Goal: Information Seeking & Learning: Learn about a topic

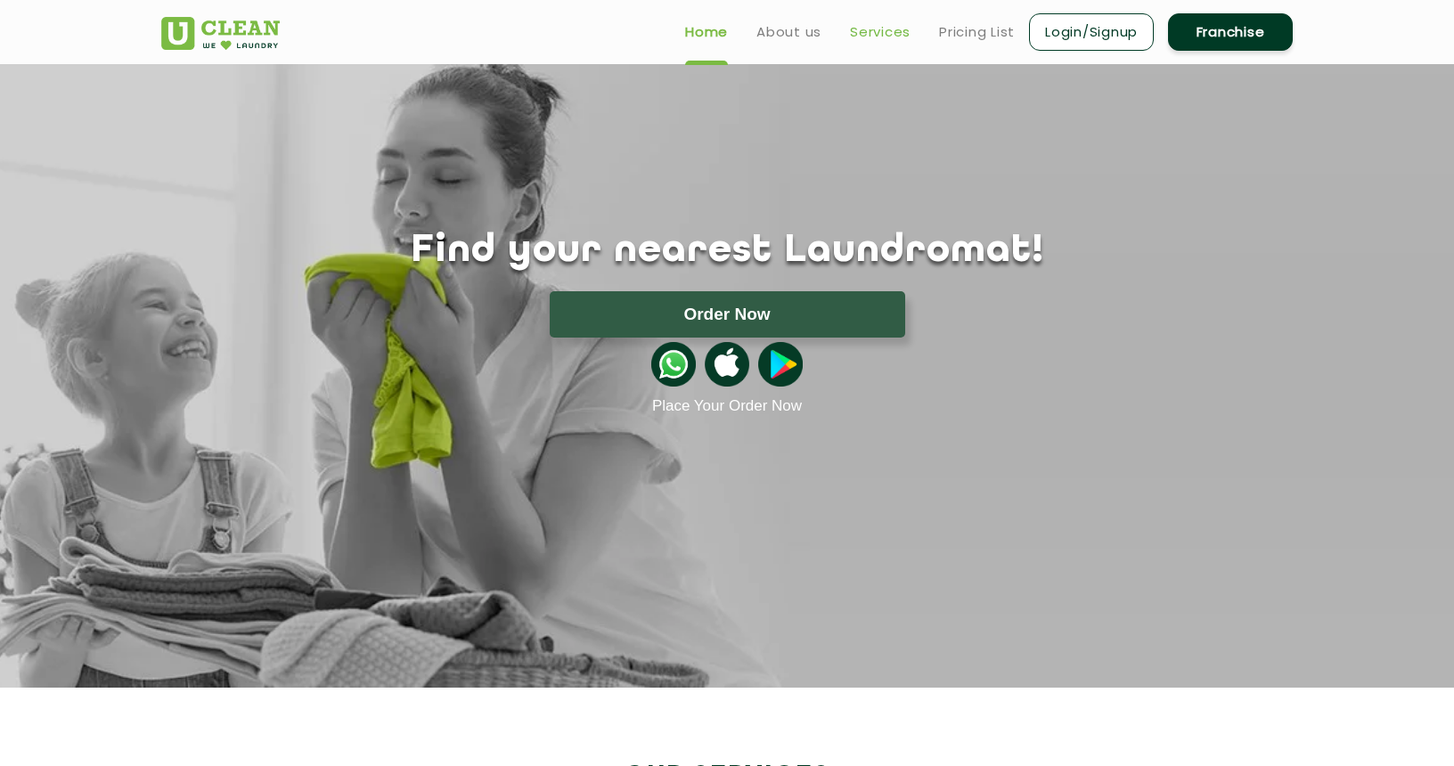
click at [879, 30] on link "Services" at bounding box center [880, 31] width 61 height 21
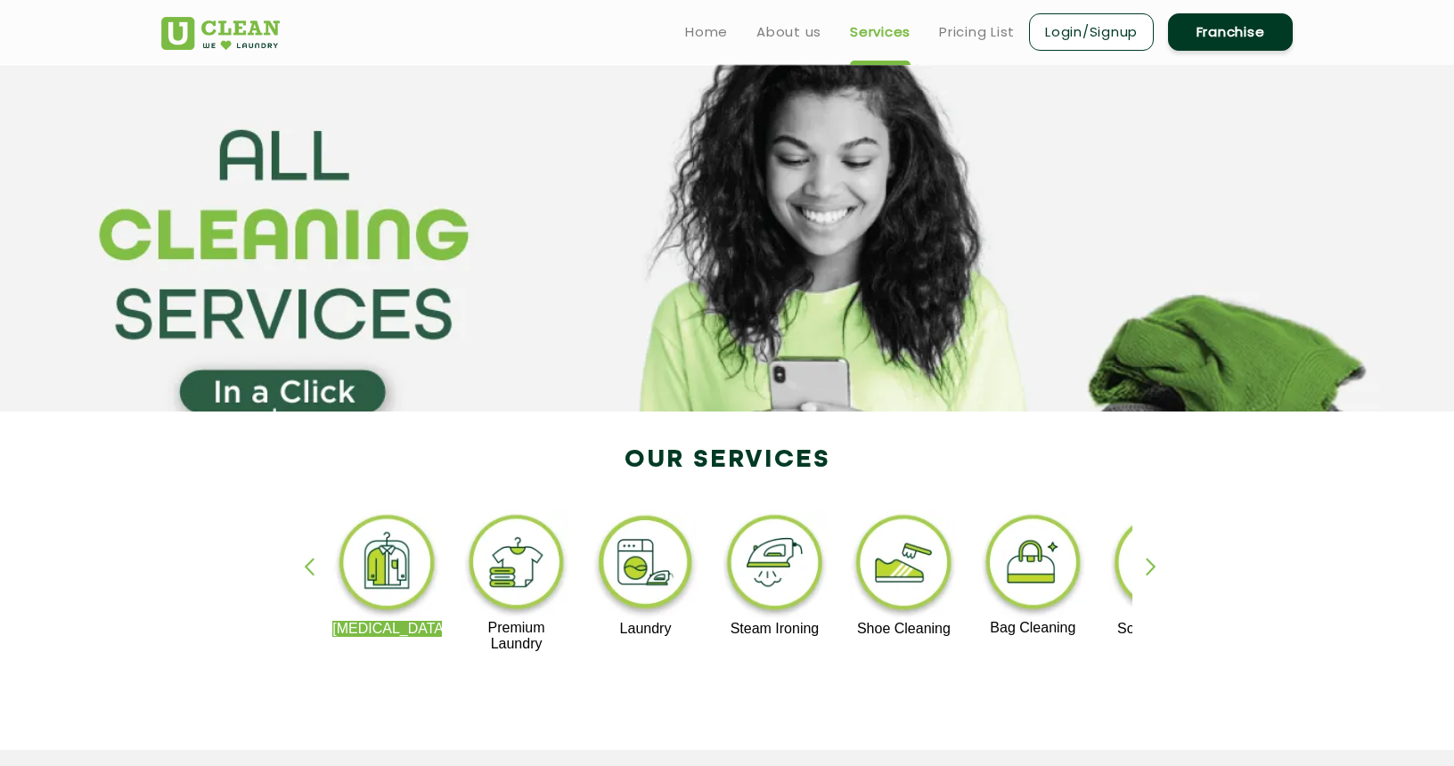
click at [1148, 561] on div "button" at bounding box center [1159, 582] width 27 height 49
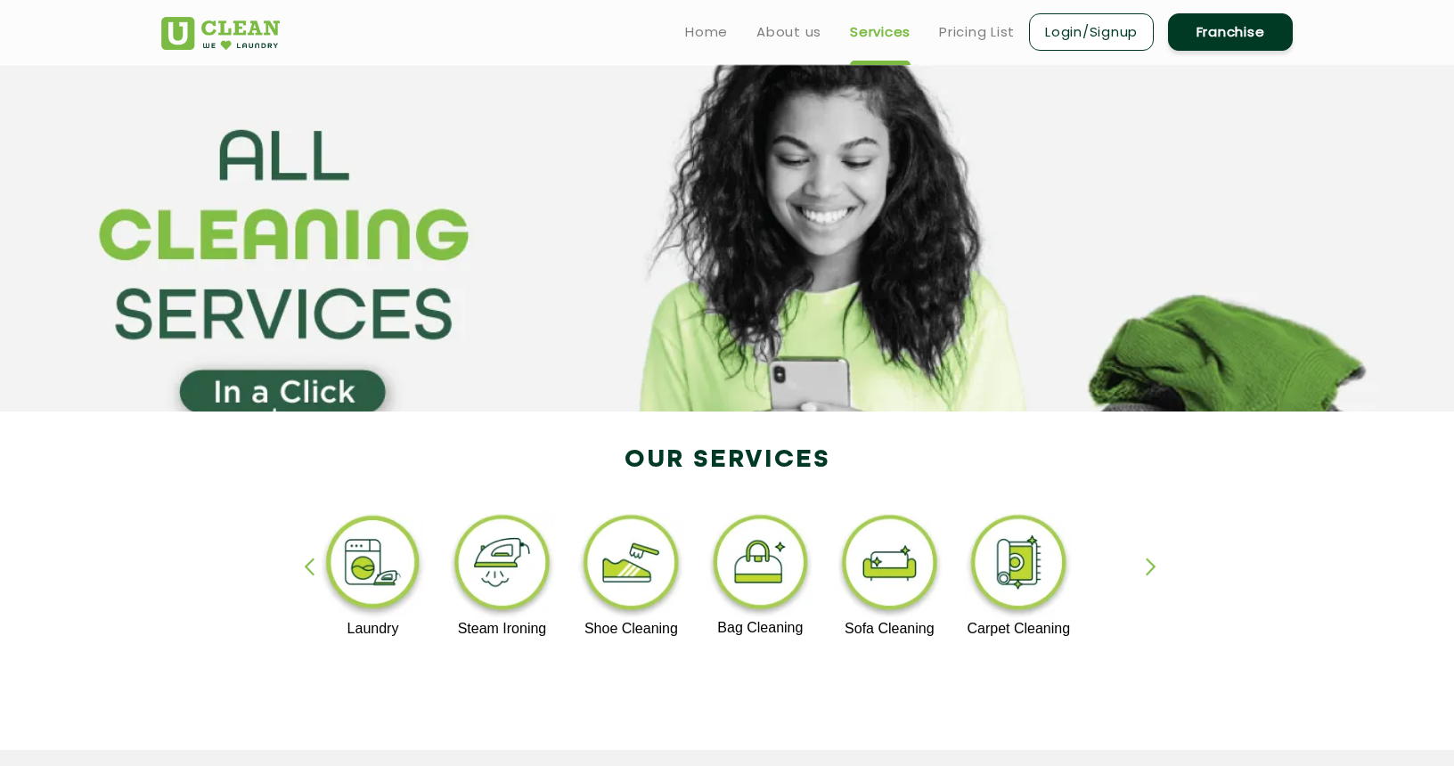
click at [1156, 566] on div "button" at bounding box center [1159, 582] width 27 height 49
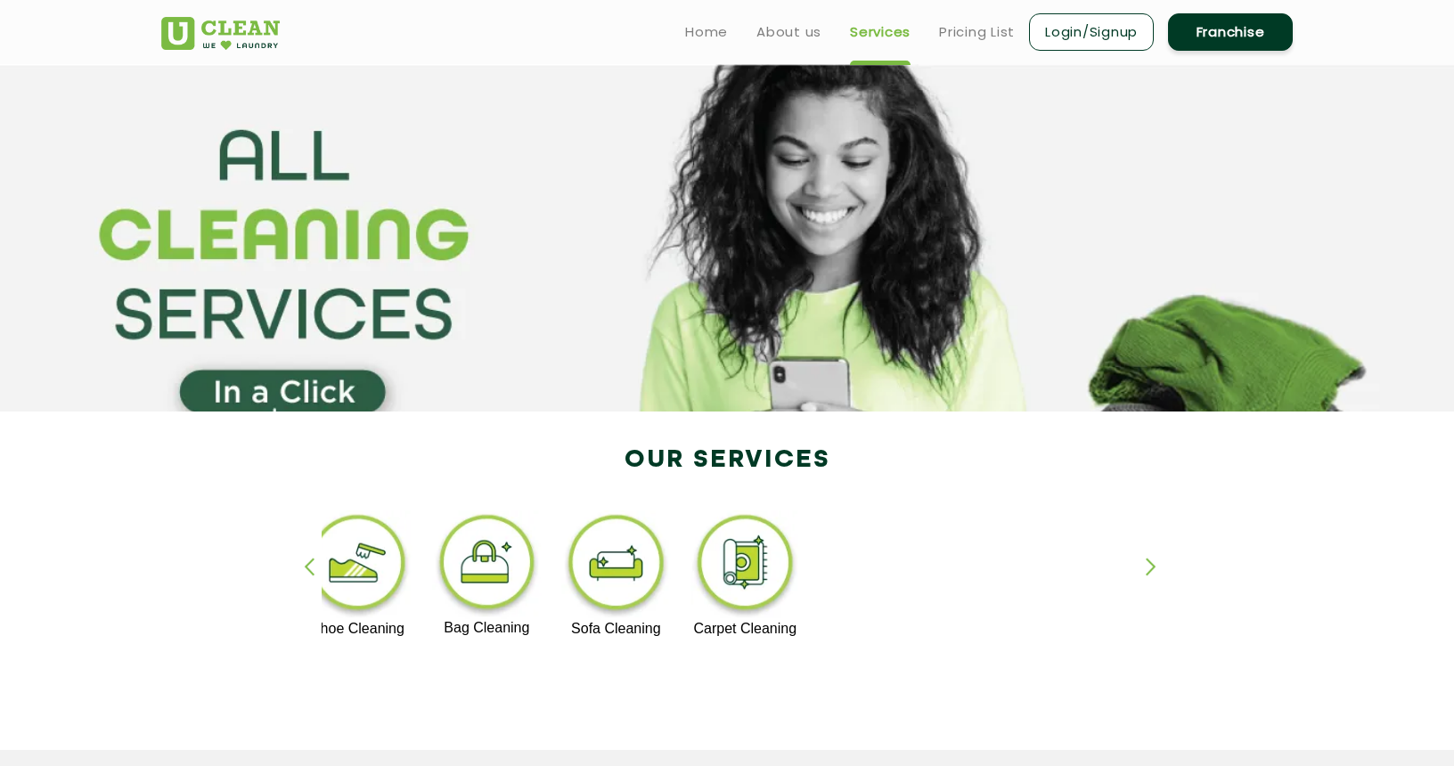
click at [308, 565] on div "button" at bounding box center [317, 582] width 27 height 49
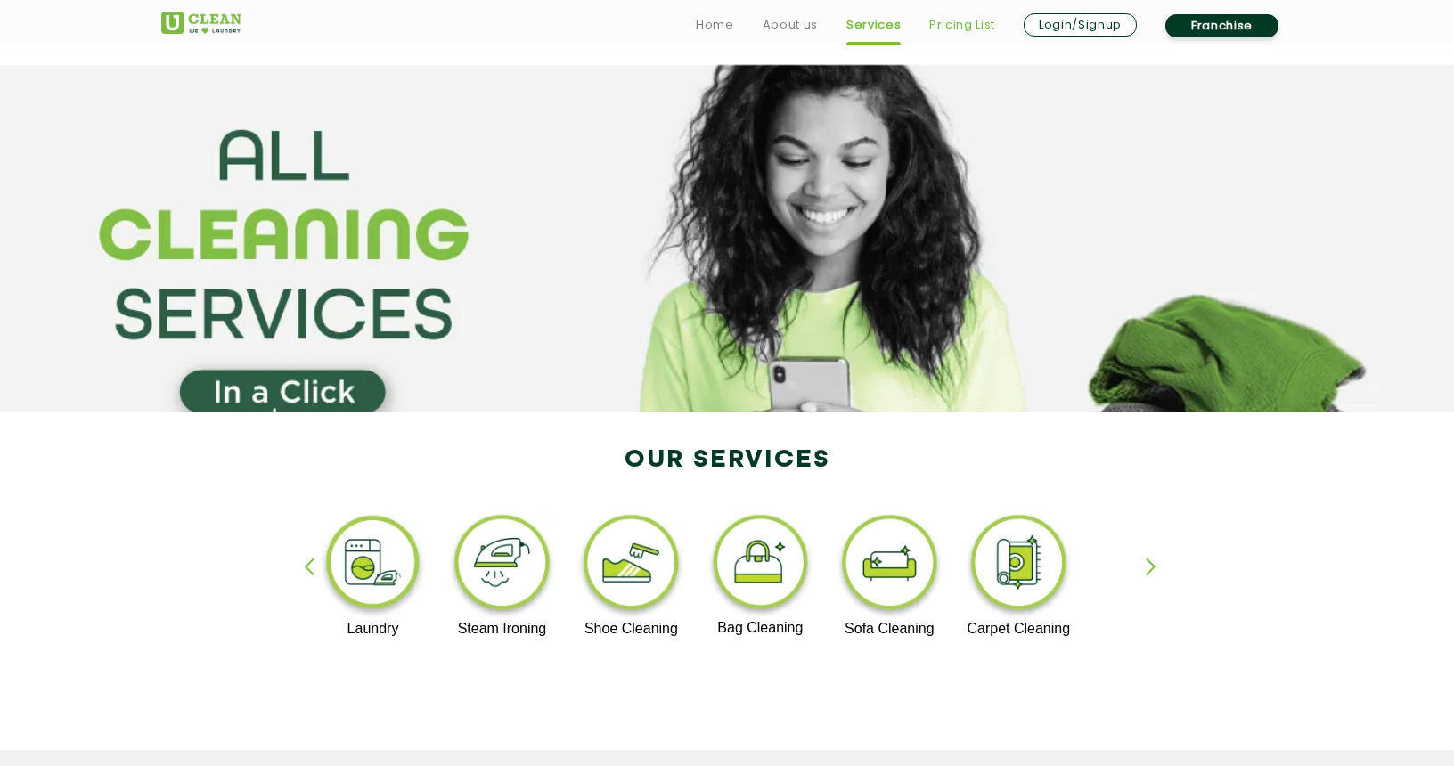
click at [952, 21] on link "Pricing List" at bounding box center [962, 24] width 66 height 21
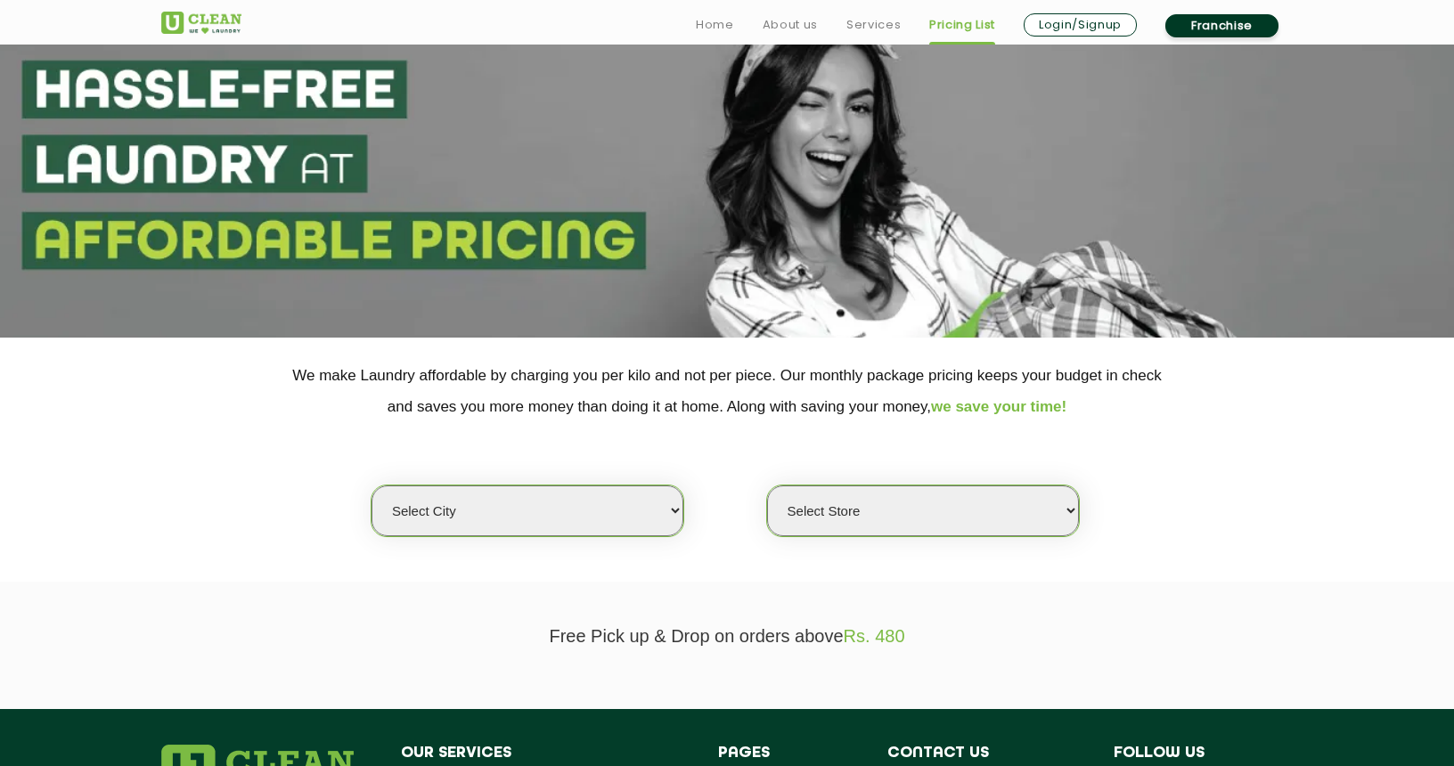
scroll to position [94, 0]
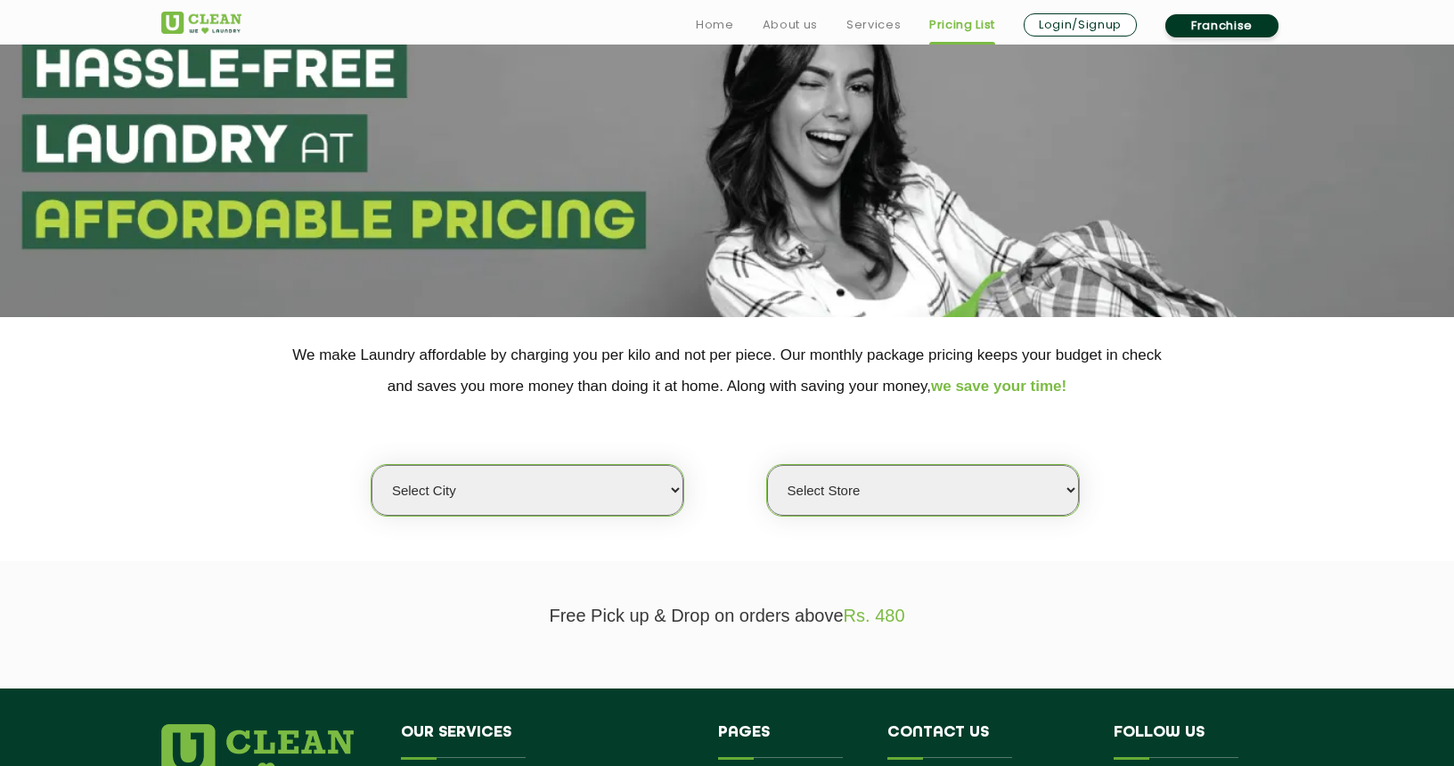
select select "16"
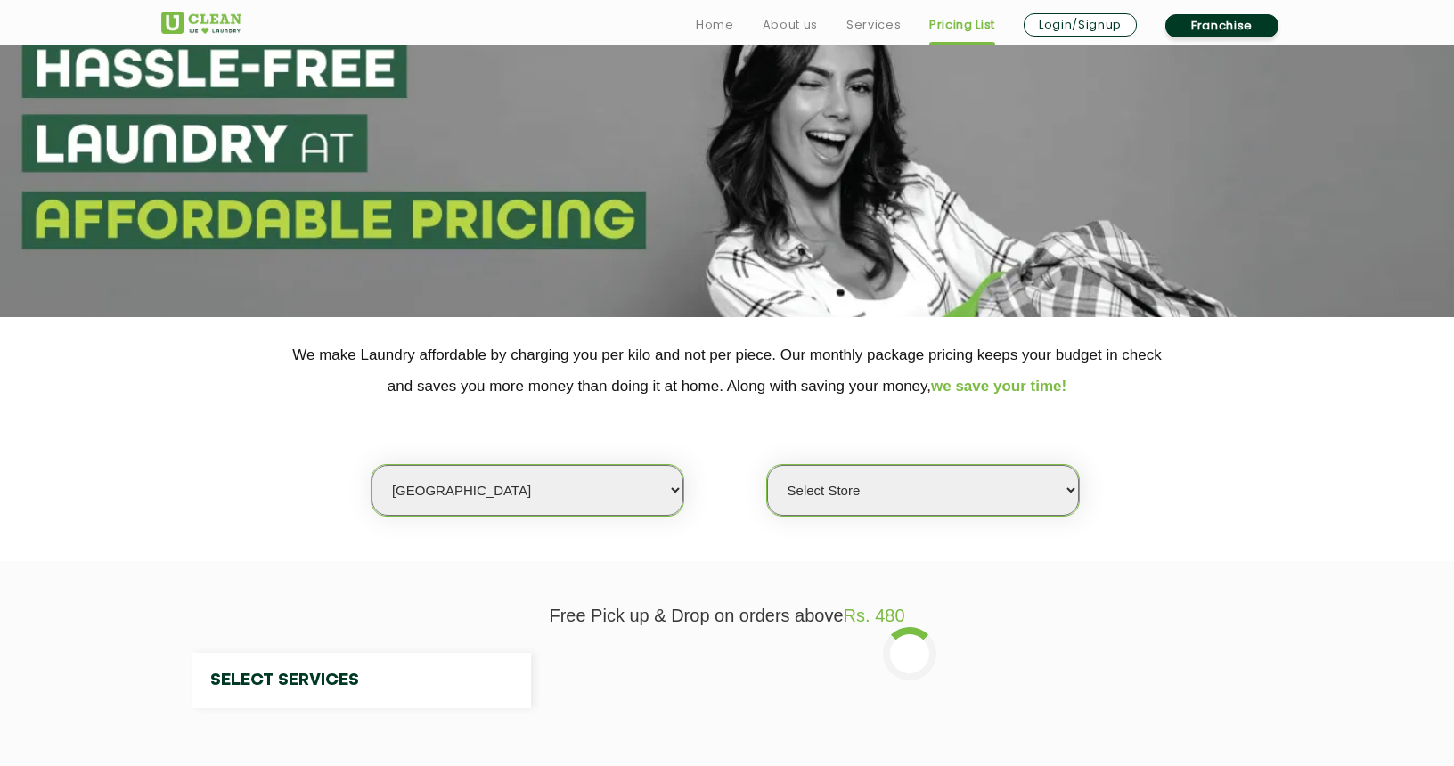
select select "0"
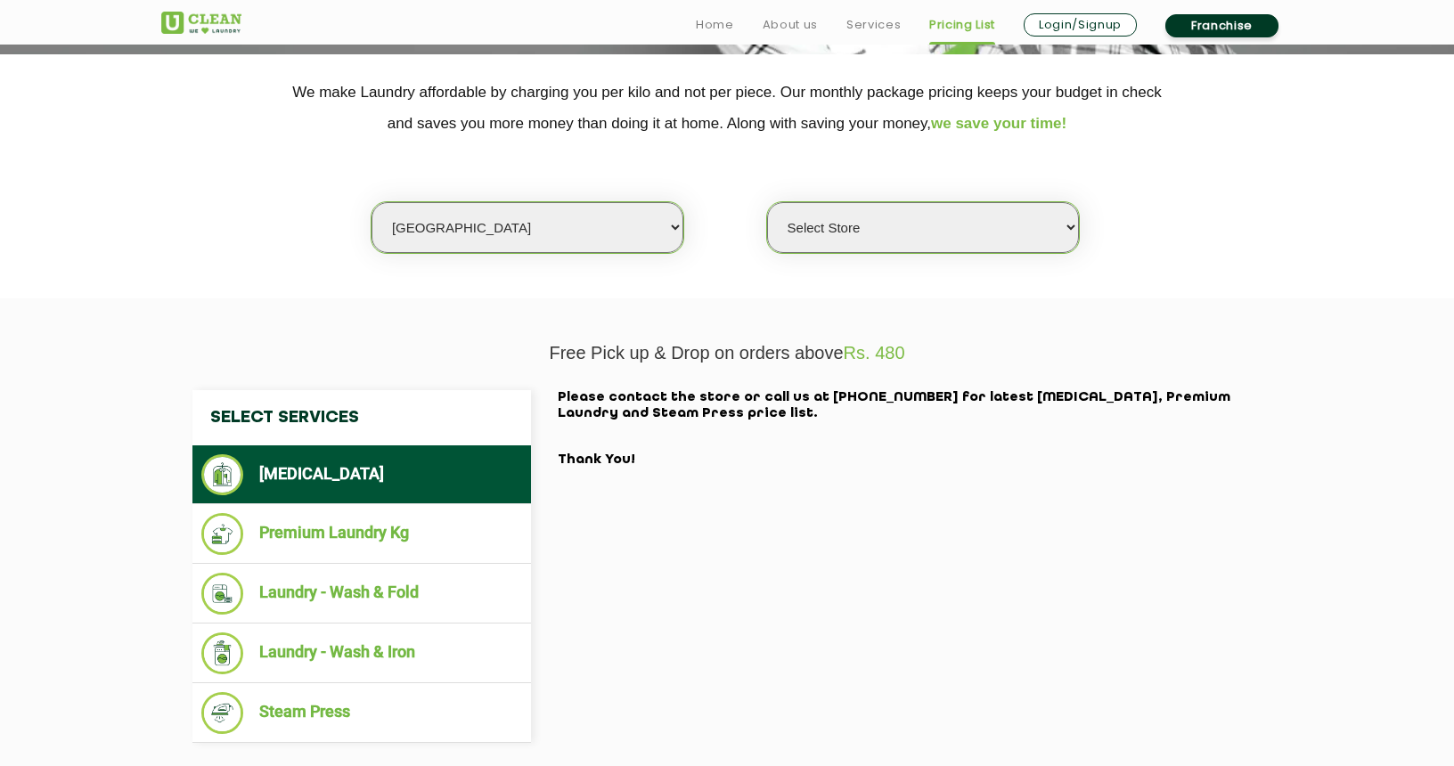
scroll to position [360, 0]
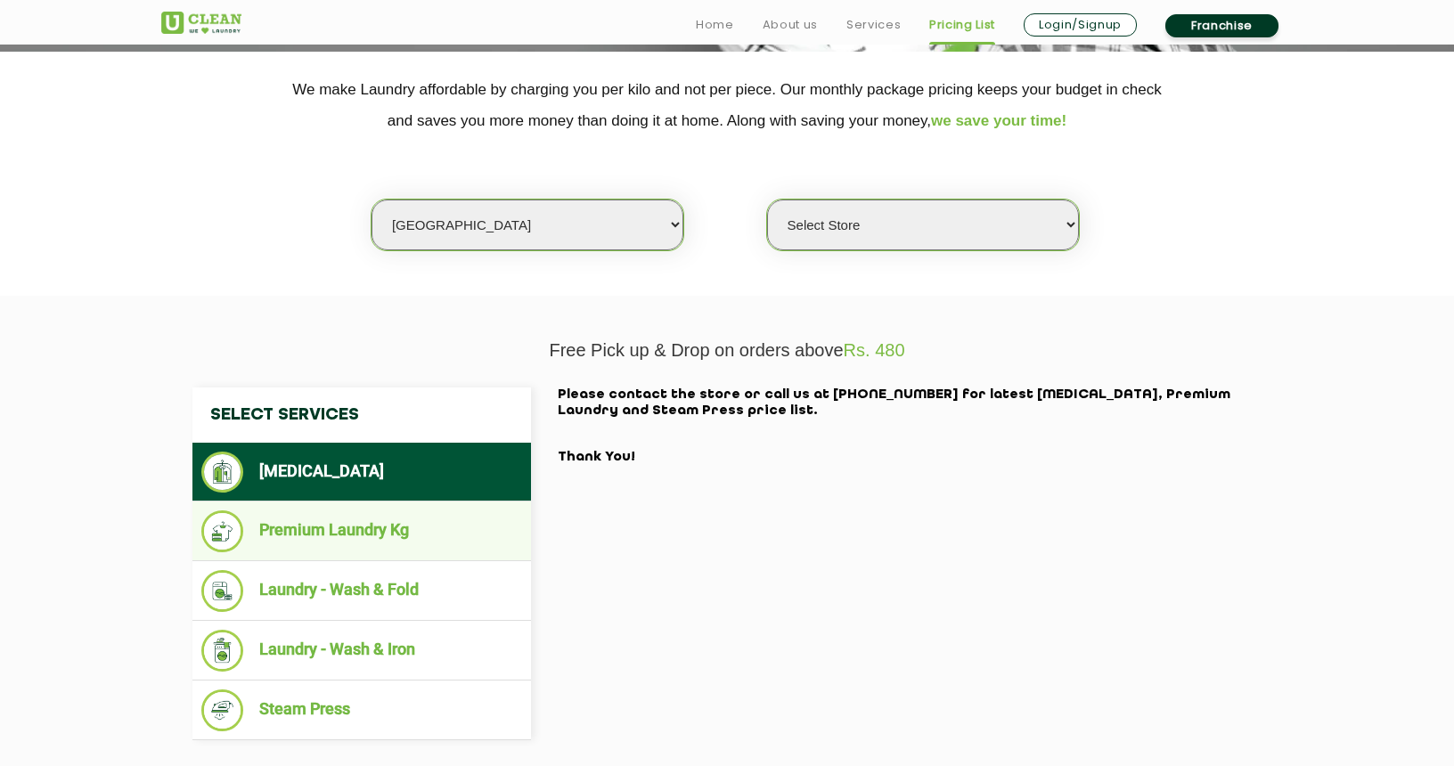
click at [396, 533] on li "Premium Laundry Kg" at bounding box center [361, 532] width 321 height 42
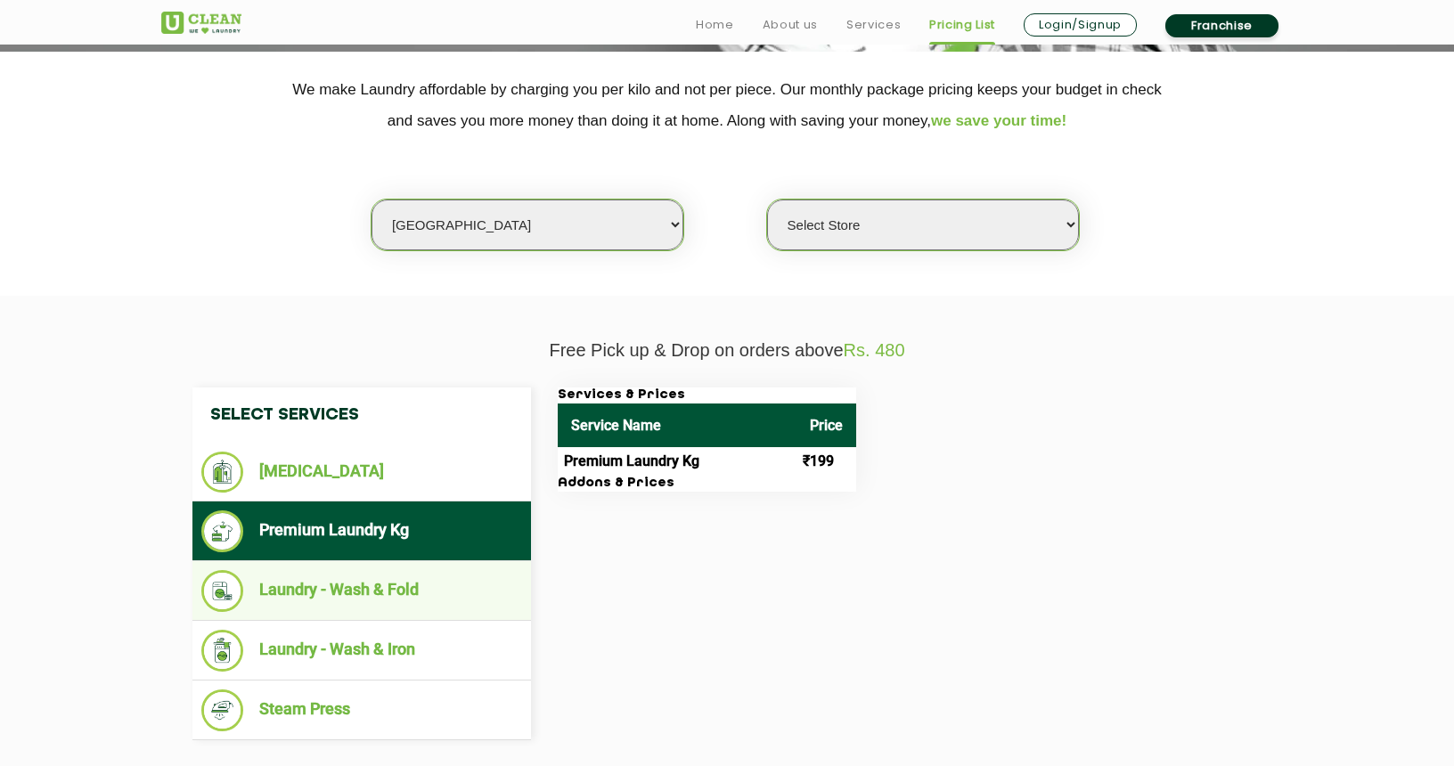
click at [430, 586] on li "Laundry - Wash & Fold" at bounding box center [361, 591] width 321 height 42
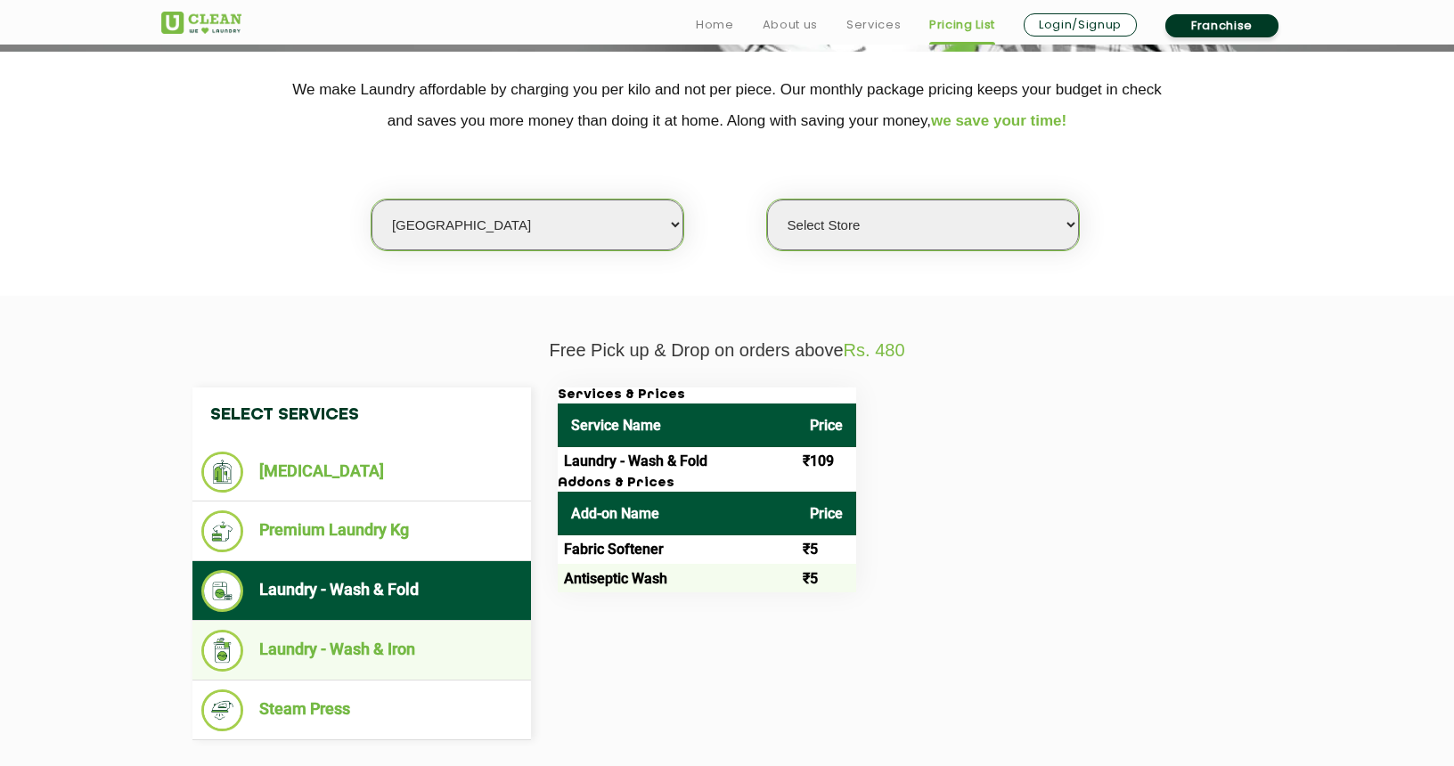
click at [397, 645] on li "Laundry - Wash & Iron" at bounding box center [361, 651] width 321 height 42
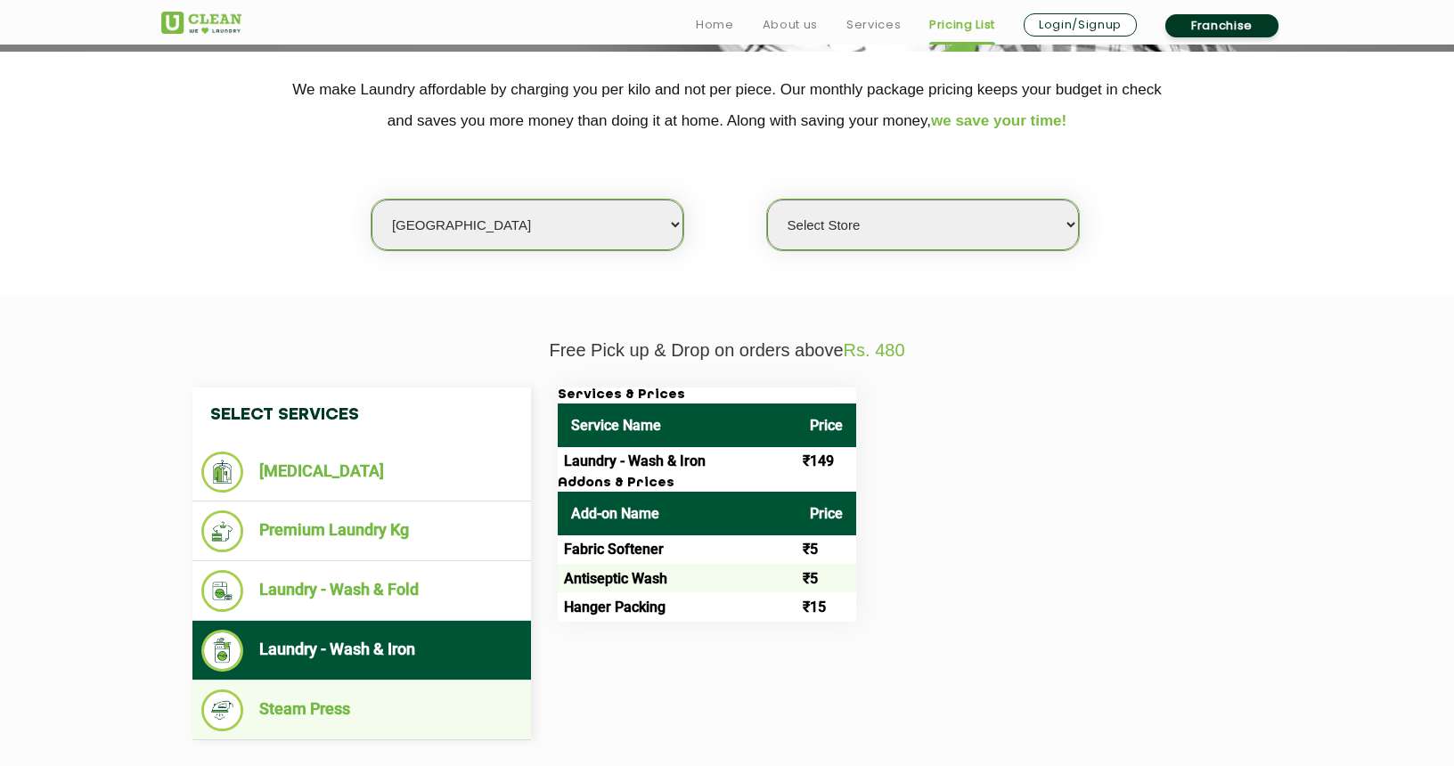
click at [417, 690] on li "Steam Press" at bounding box center [361, 711] width 321 height 42
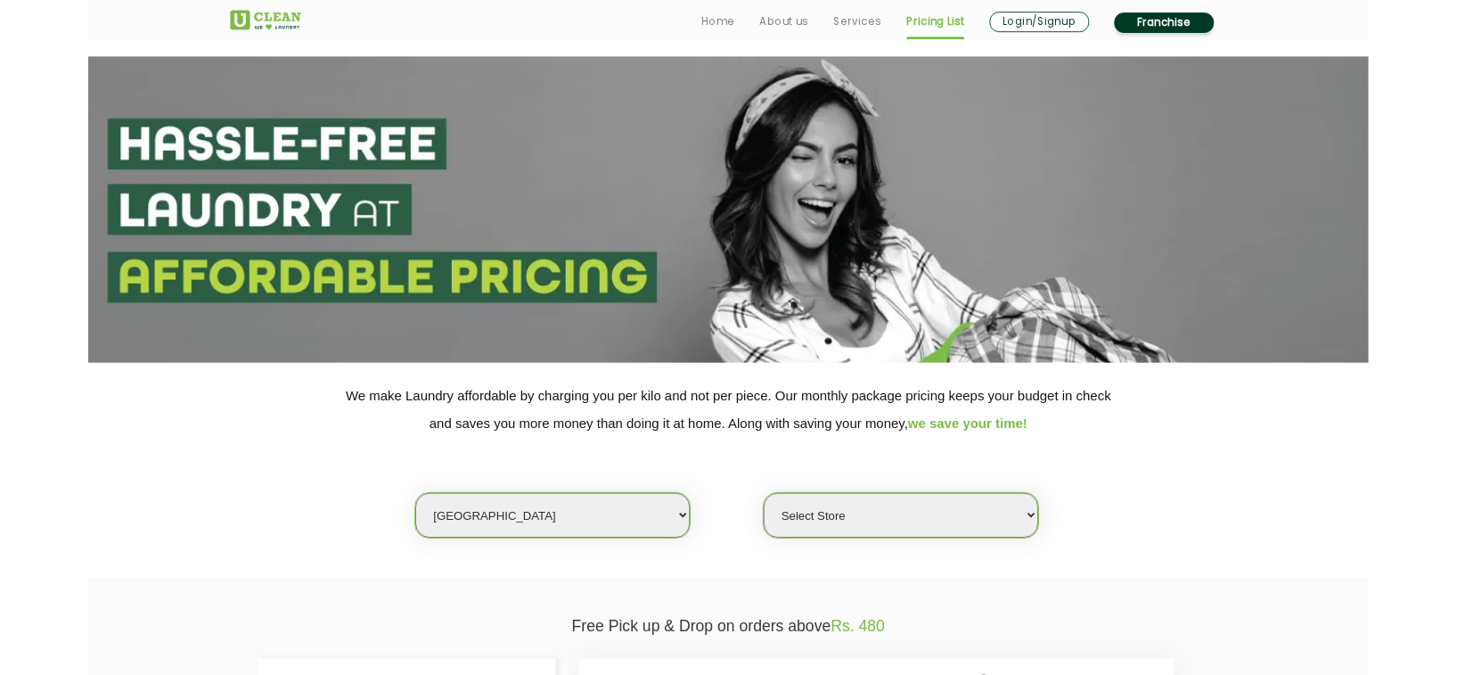
scroll to position [0, 0]
